Goal: Use online tool/utility: Utilize a website feature to perform a specific function

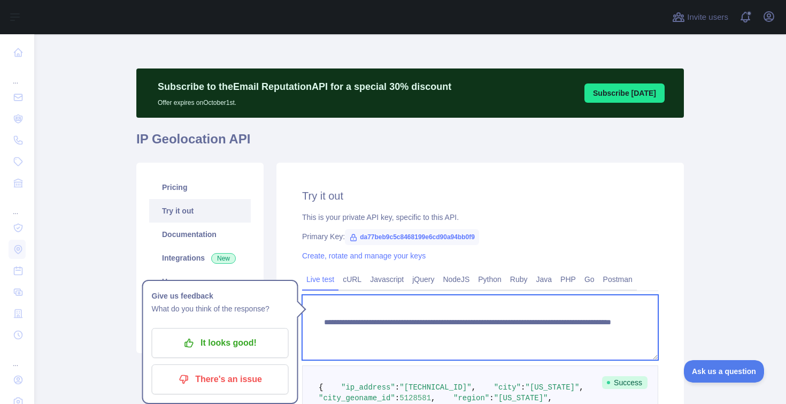
drag, startPoint x: 540, startPoint y: 330, endPoint x: 620, endPoint y: 334, distance: 79.8
click at [620, 334] on textarea "**********" at bounding box center [480, 327] width 356 height 65
paste textarea
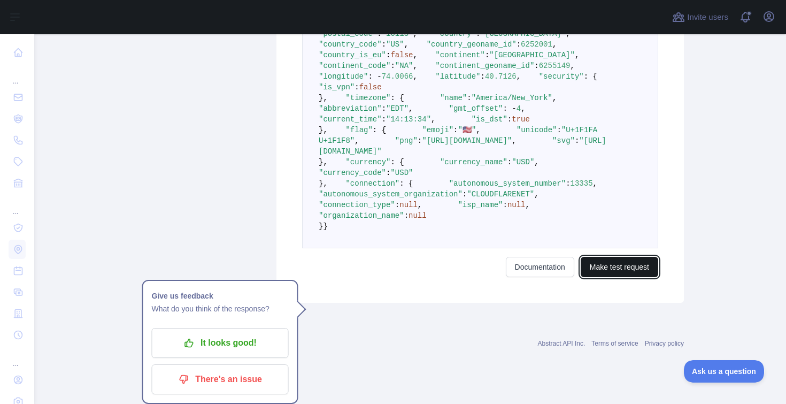
click at [616, 277] on button "Make test request" at bounding box center [620, 267] width 78 height 20
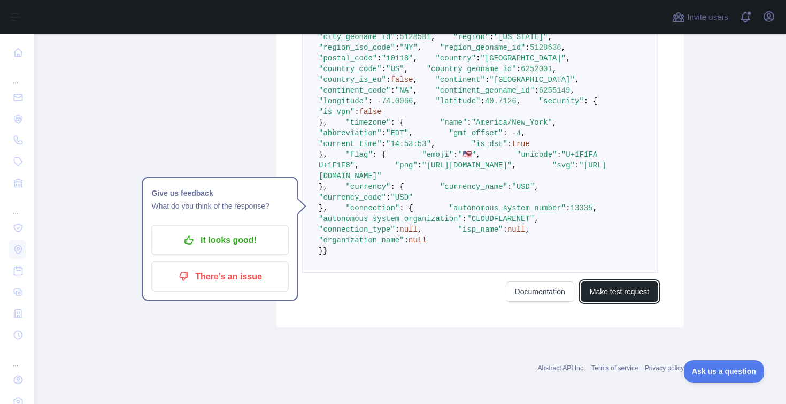
scroll to position [363, 0]
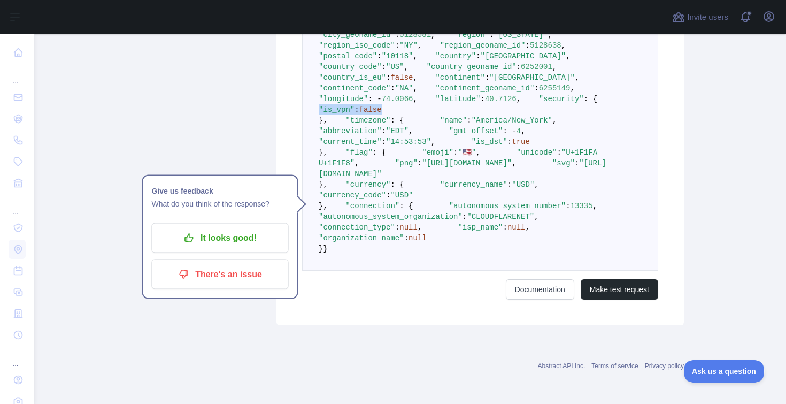
drag, startPoint x: 357, startPoint y: 216, endPoint x: 430, endPoint y: 215, distance: 72.8
click at [430, 215] on pre "{ "ip_address" : "[TECHNICAL_ID]" , "city" : "[US_STATE]" , "city_geoname_id" :…" at bounding box center [480, 136] width 356 height 269
copy span ""is_vpn" : false"
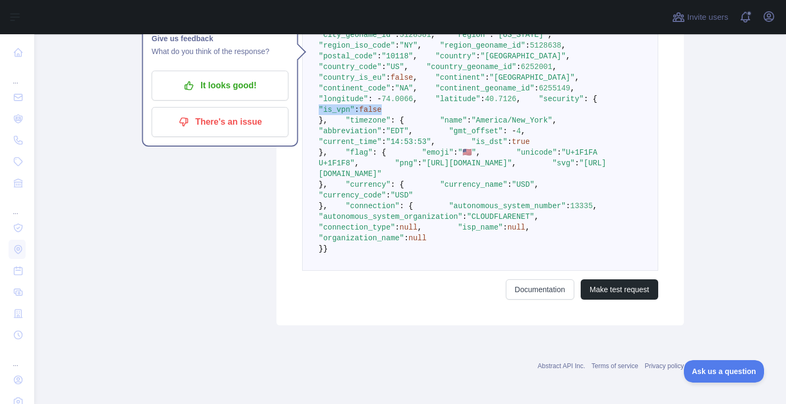
scroll to position [0, 0]
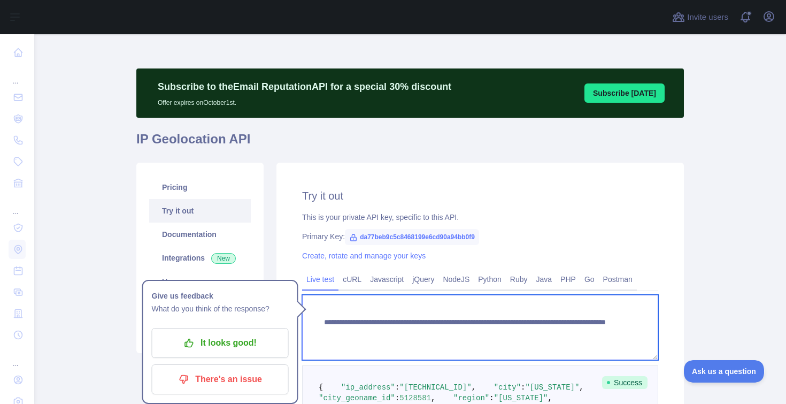
drag, startPoint x: 539, startPoint y: 331, endPoint x: 598, endPoint y: 331, distance: 58.3
click at [598, 331] on textarea "**********" at bounding box center [480, 327] width 356 height 65
paste textarea "*"
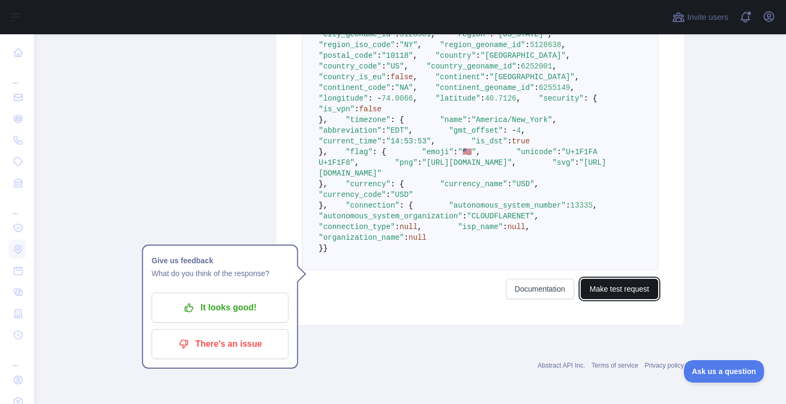
click at [617, 299] on button "Make test request" at bounding box center [620, 289] width 78 height 20
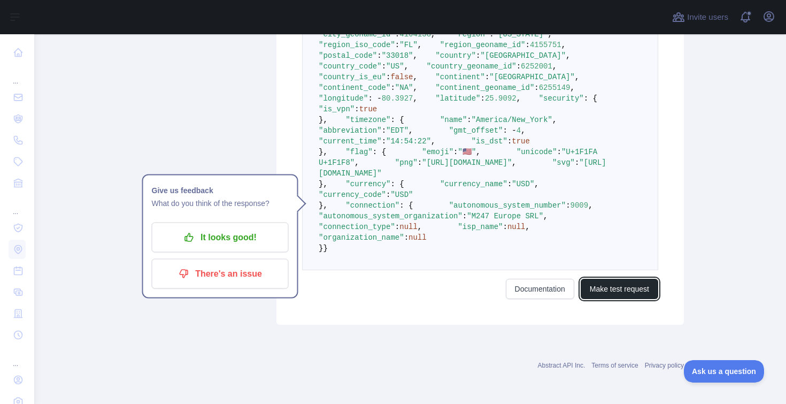
scroll to position [293, 0]
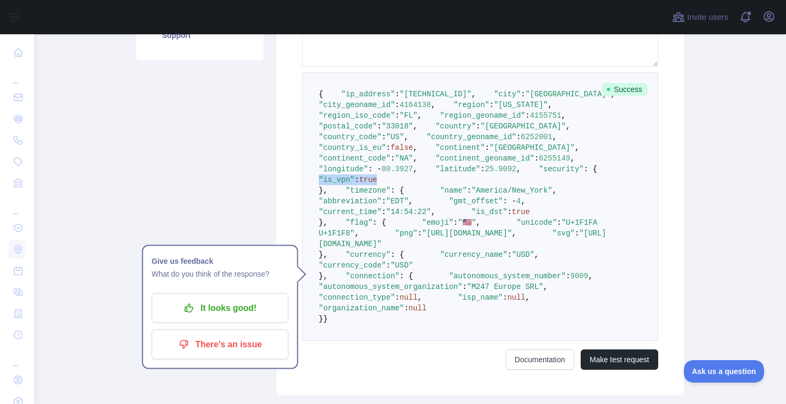
drag, startPoint x: 350, startPoint y: 285, endPoint x: 413, endPoint y: 285, distance: 62.1
click at [413, 184] on span ""is_vpn" : true" at bounding box center [476, 174] width 315 height 19
copy span ""is_vpn" : true"
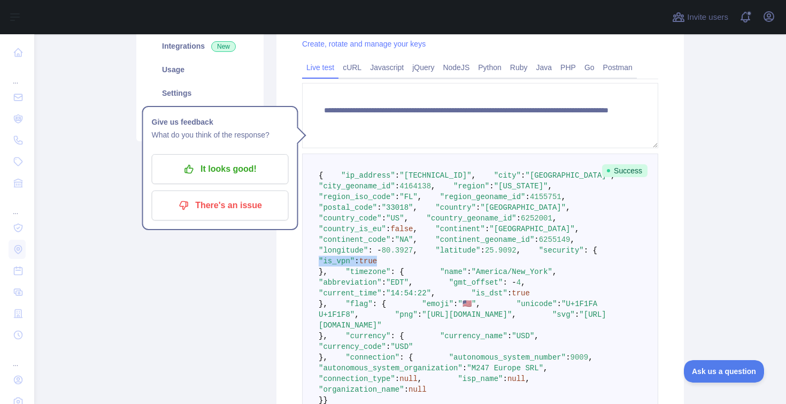
scroll to position [0, 0]
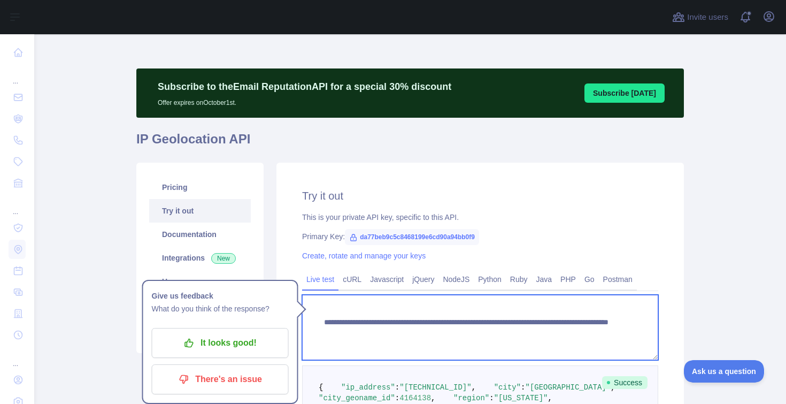
drag, startPoint x: 539, startPoint y: 333, endPoint x: 615, endPoint y: 333, distance: 76.5
click at [614, 333] on textarea "**********" at bounding box center [480, 327] width 356 height 65
paste textarea "*"
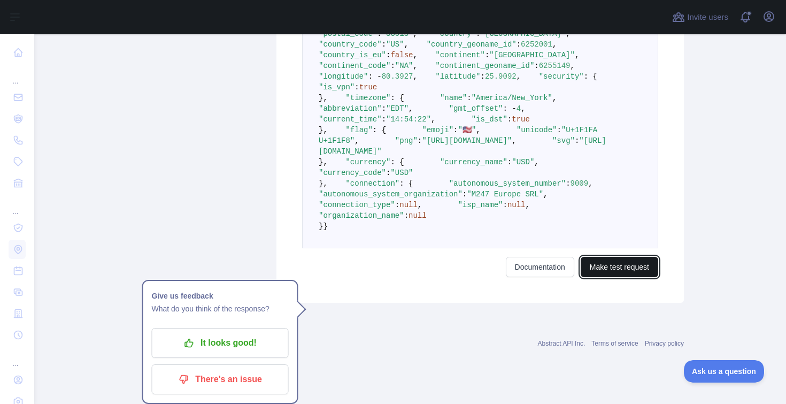
click at [618, 277] on button "Make test request" at bounding box center [620, 267] width 78 height 20
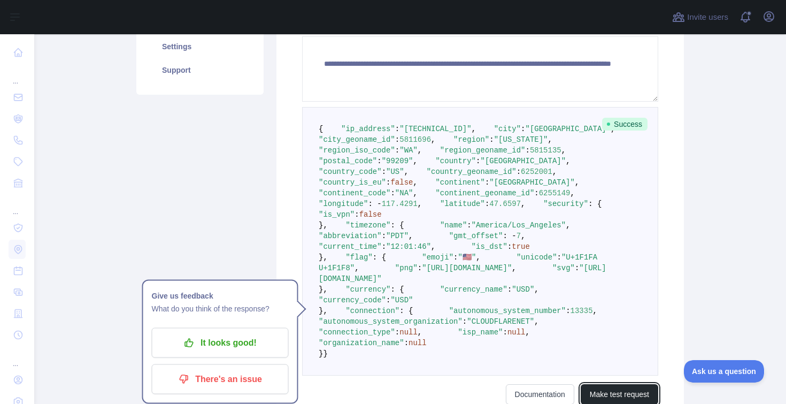
scroll to position [264, 0]
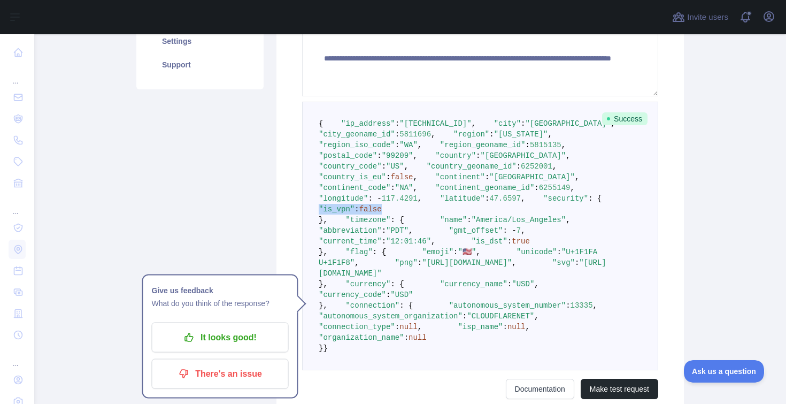
drag, startPoint x: 350, startPoint y: 312, endPoint x: 417, endPoint y: 311, distance: 66.3
click at [417, 213] on span ""is_vpn" : false" at bounding box center [478, 203] width 319 height 19
copy span ""is_vpn" : false"
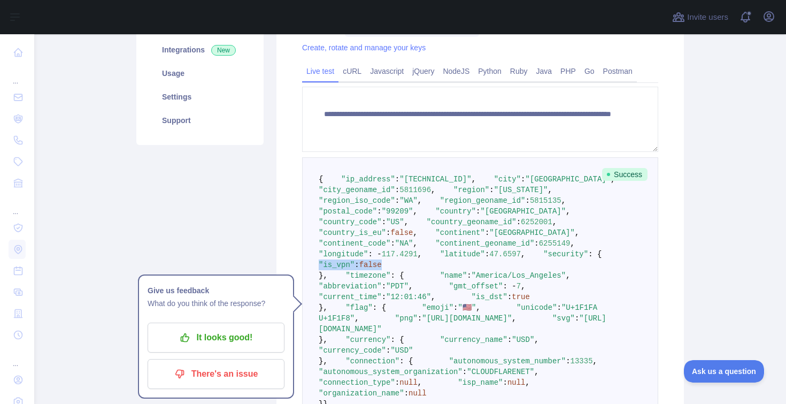
scroll to position [175, 0]
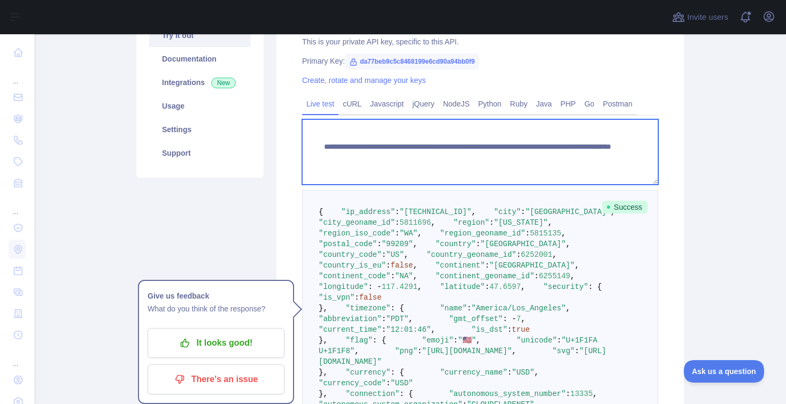
drag, startPoint x: 543, startPoint y: 157, endPoint x: 645, endPoint y: 155, distance: 101.7
click at [644, 156] on textarea "**********" at bounding box center [480, 151] width 356 height 65
paste textarea "**"
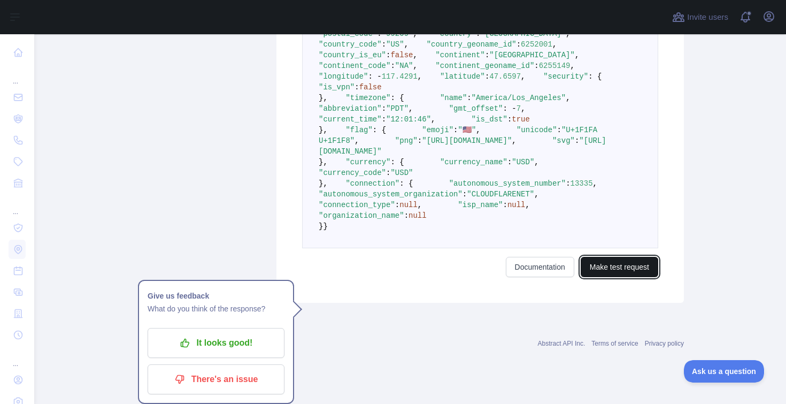
click at [631, 277] on button "Make test request" at bounding box center [620, 267] width 78 height 20
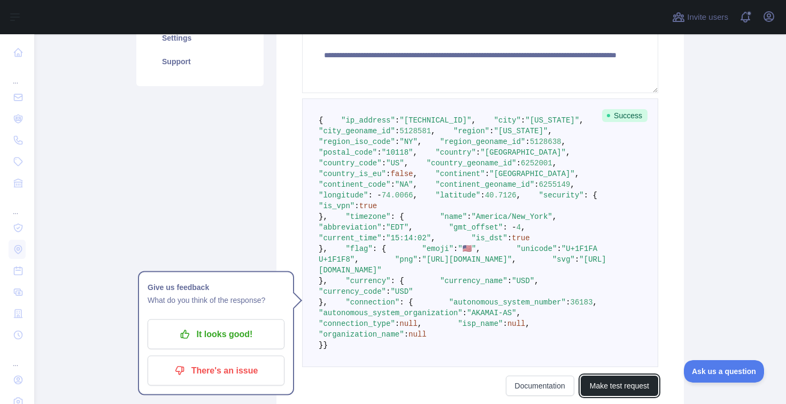
scroll to position [269, 0]
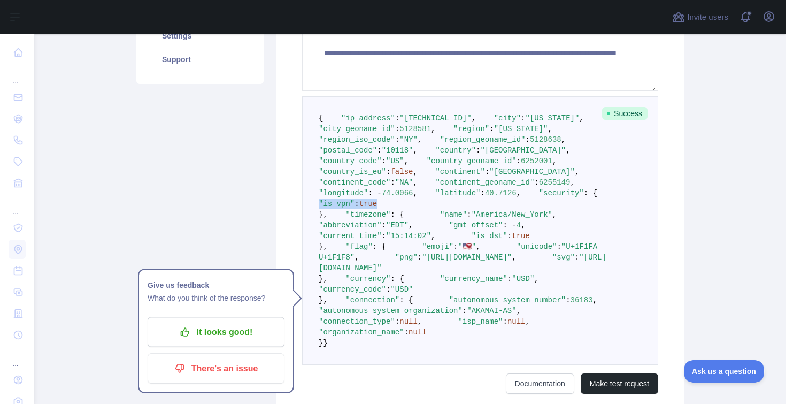
drag, startPoint x: 354, startPoint y: 309, endPoint x: 432, endPoint y: 309, distance: 77.6
click at [432, 309] on pre "{ "ip_address" : "[TECHNICAL_ID]" , "city" : "[US_STATE]" , "city_geoname_id" :…" at bounding box center [480, 230] width 356 height 269
copy span ""is_vpn" : true"
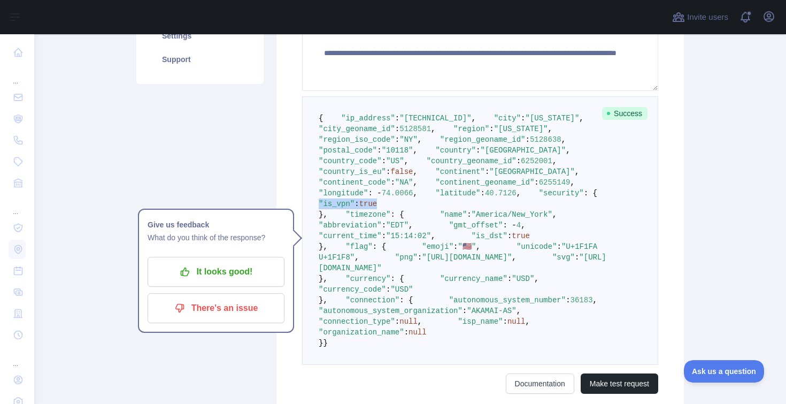
scroll to position [0, 0]
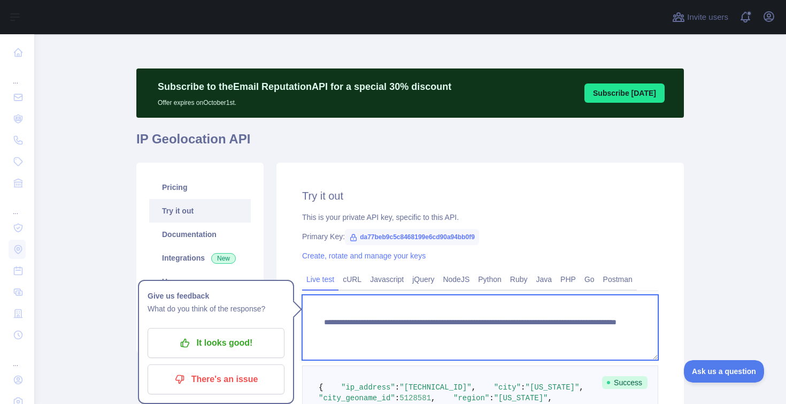
drag, startPoint x: 545, startPoint y: 332, endPoint x: 629, endPoint y: 331, distance: 84.0
click at [629, 331] on textarea "**********" at bounding box center [480, 327] width 356 height 65
paste textarea
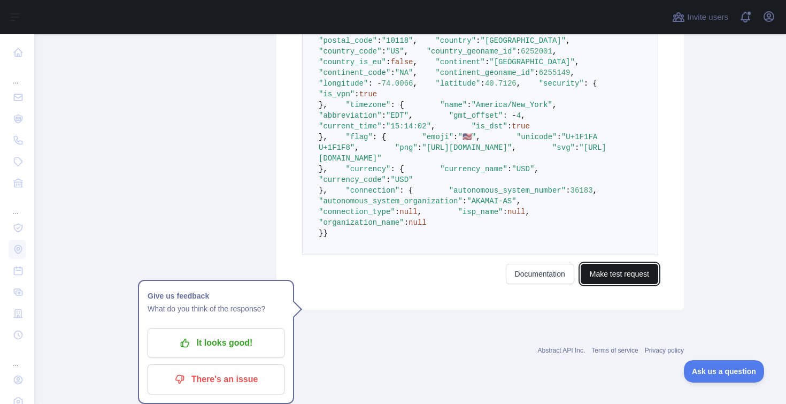
click at [617, 284] on button "Make test request" at bounding box center [620, 274] width 78 height 20
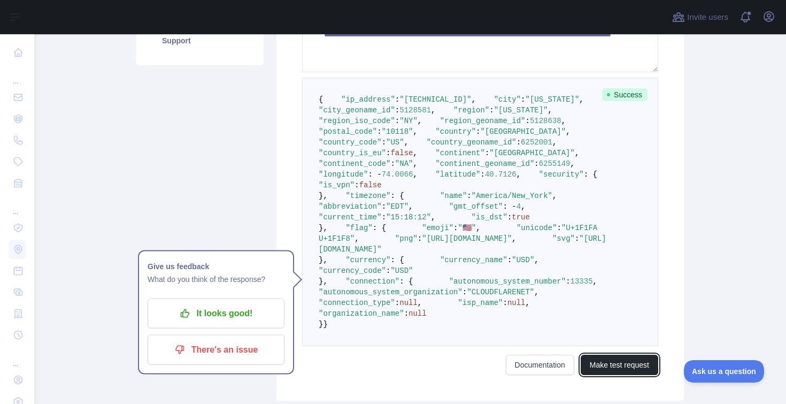
scroll to position [287, 0]
drag, startPoint x: 354, startPoint y: 292, endPoint x: 425, endPoint y: 291, distance: 70.6
click at [425, 291] on pre "{ "ip_address" : "[TECHNICAL_ID]" , "city" : "[US_STATE]" , "city_geoname_id" :…" at bounding box center [480, 212] width 356 height 269
copy span ""is_vpn" : false"
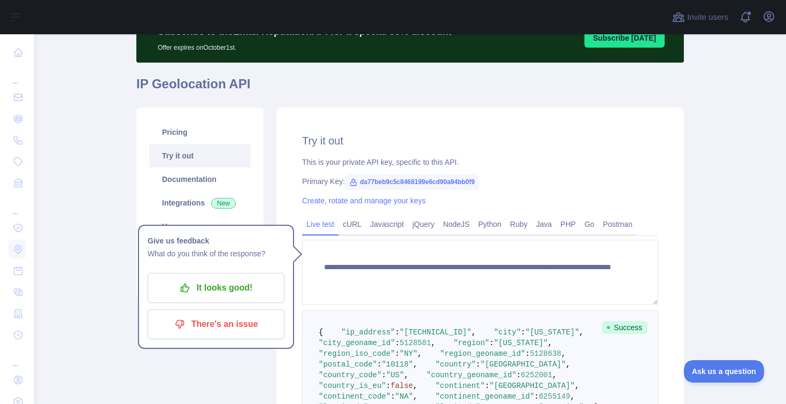
scroll to position [0, 0]
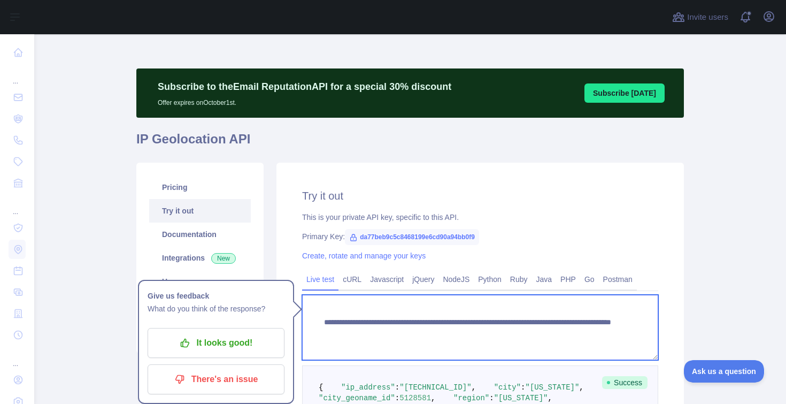
drag, startPoint x: 544, startPoint y: 333, endPoint x: 629, endPoint y: 333, distance: 84.5
click at [628, 333] on textarea "**********" at bounding box center [480, 327] width 356 height 65
paste textarea
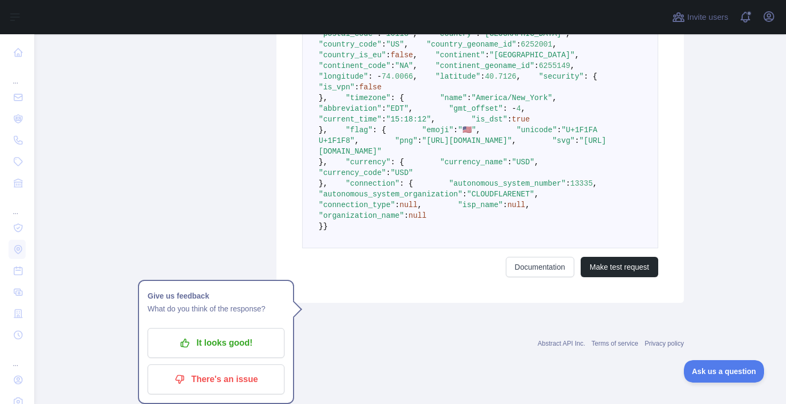
scroll to position [631, 0]
type textarea "**********"
click at [618, 277] on button "Make test request" at bounding box center [620, 267] width 78 height 20
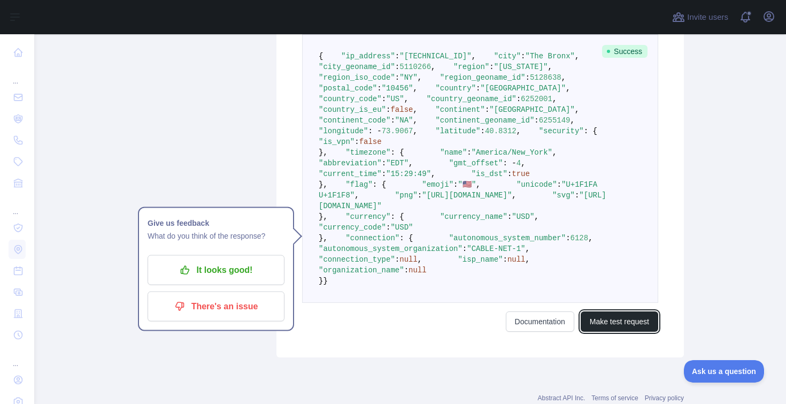
scroll to position [338, 0]
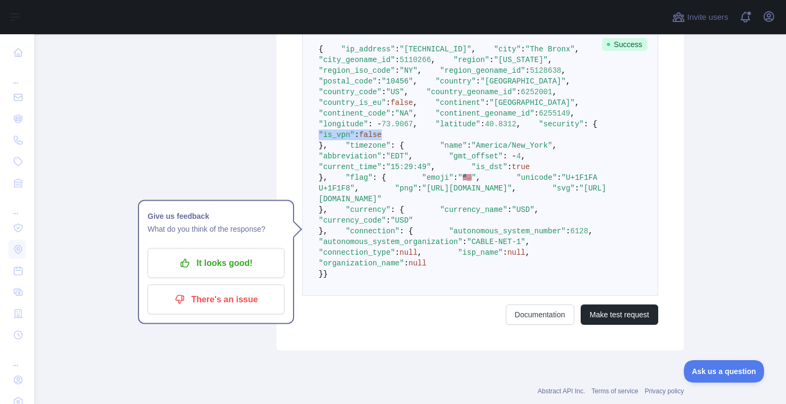
drag, startPoint x: 355, startPoint y: 240, endPoint x: 447, endPoint y: 240, distance: 91.5
click at [446, 240] on pre "{ "ip_address" : "[TECHNICAL_ID]" , "city" : "The Bronx" , "city_geoname_id" : …" at bounding box center [480, 161] width 356 height 269
